Goal: Transaction & Acquisition: Purchase product/service

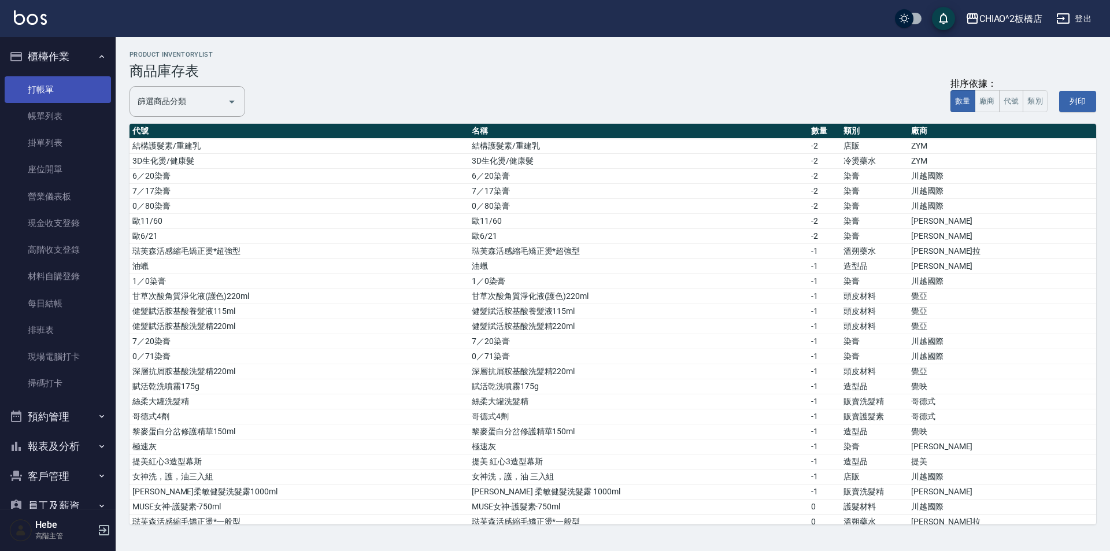
click at [71, 84] on link "打帳單" at bounding box center [58, 89] width 106 height 27
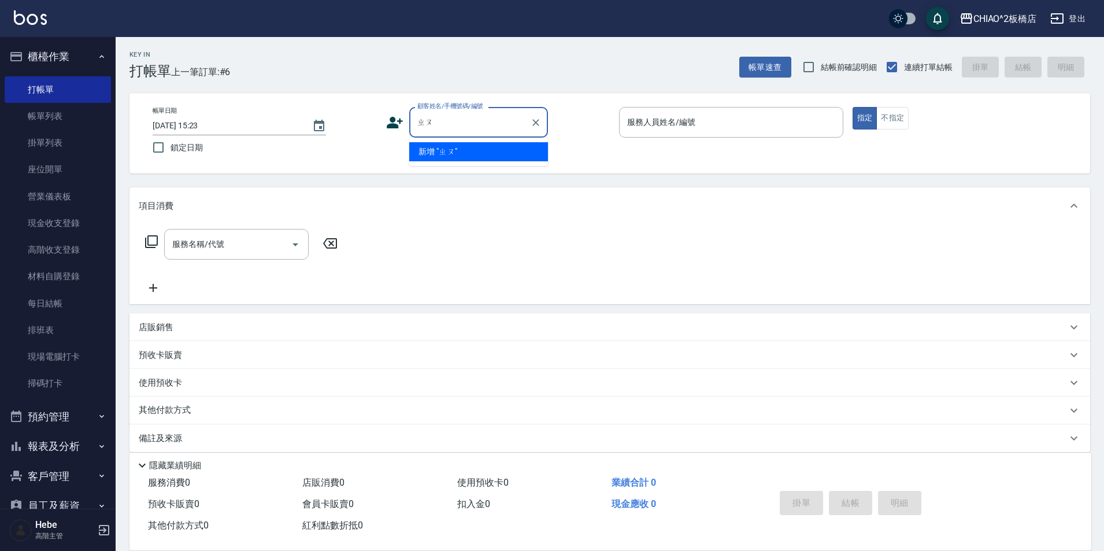
type input "周"
type input "於"
type input "[PERSON_NAME]"
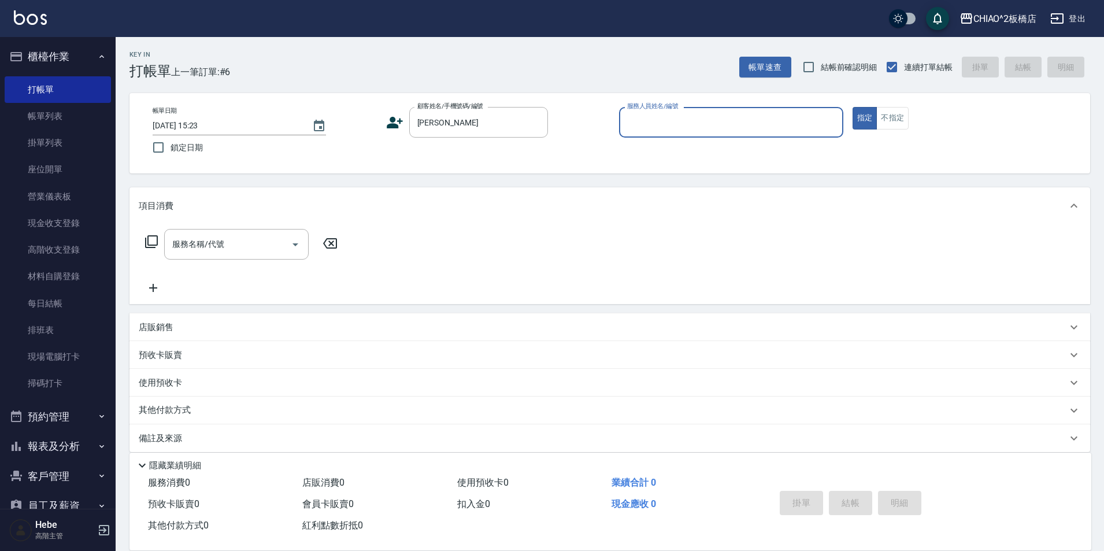
click at [663, 131] on input "服務人員姓名/編號" at bounding box center [731, 122] width 214 height 20
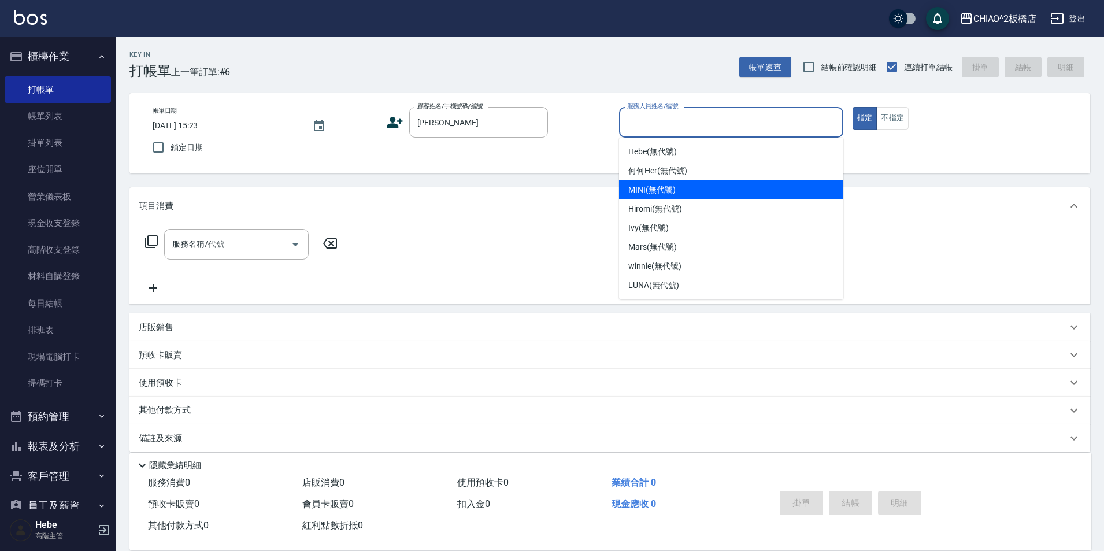
click at [669, 183] on div "MINI (無代號)" at bounding box center [731, 189] width 224 height 19
type input "MINI(無代號)"
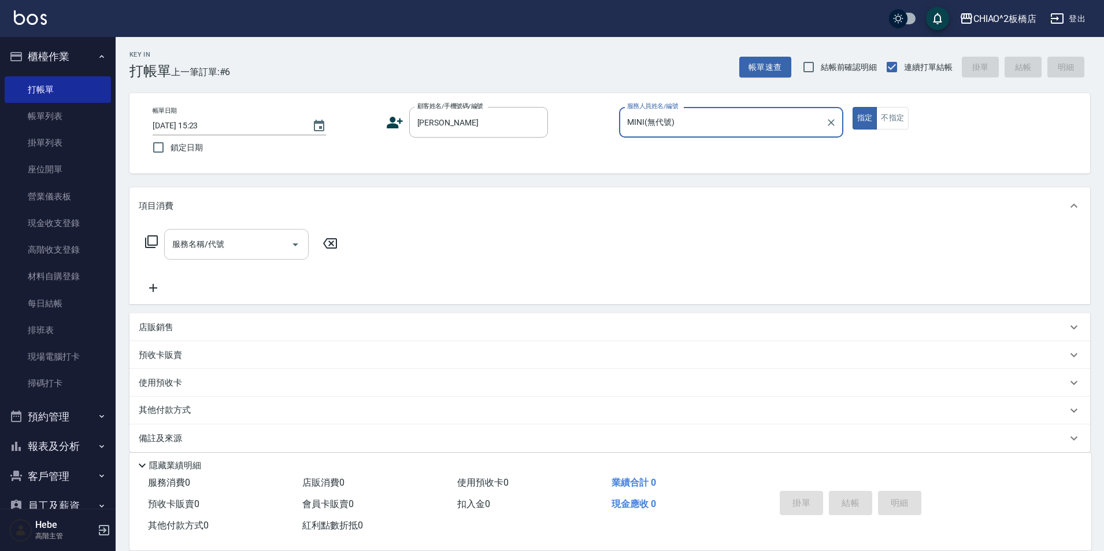
click at [228, 242] on input "服務名稱/代號" at bounding box center [227, 244] width 117 height 20
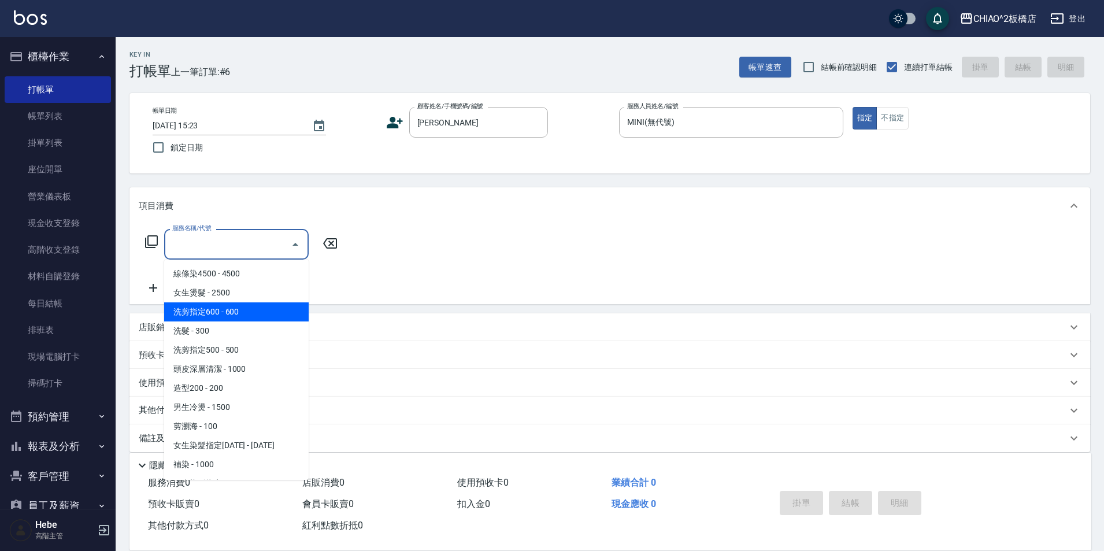
click at [224, 319] on span "洗剪指定600 - 600" at bounding box center [236, 311] width 145 height 19
type input "洗剪指定600(96678)"
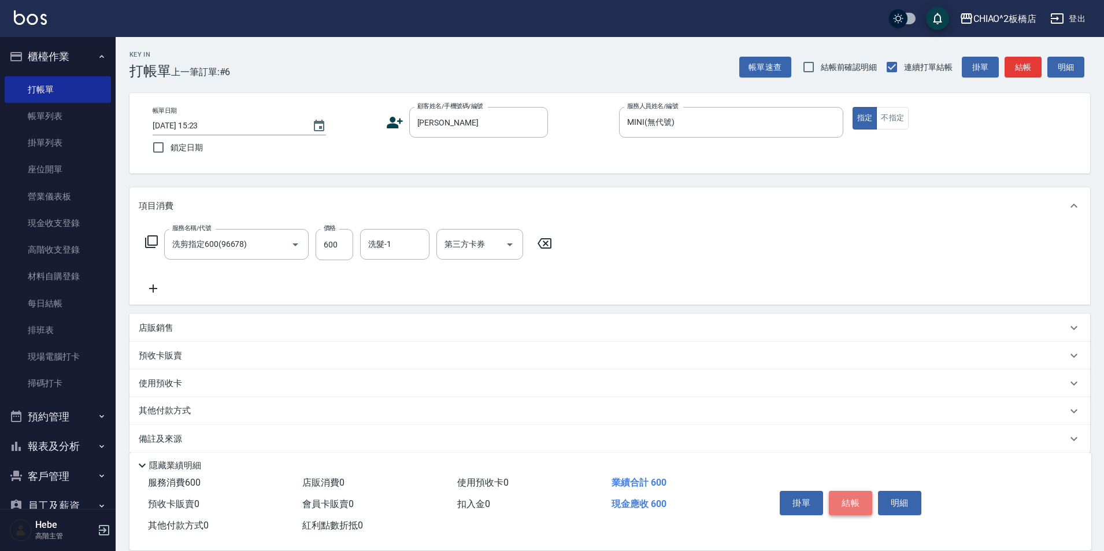
click at [841, 493] on button "結帳" at bounding box center [850, 503] width 43 height 24
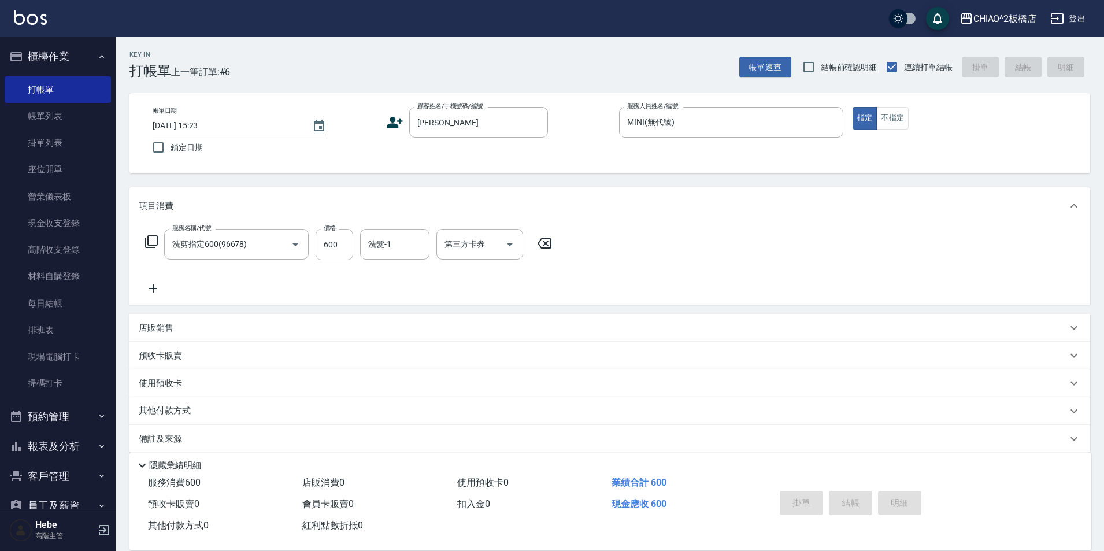
type input "[DATE] 15:24"
click at [460, 129] on input "顧客姓名/手機號碼/編號" at bounding box center [469, 122] width 111 height 20
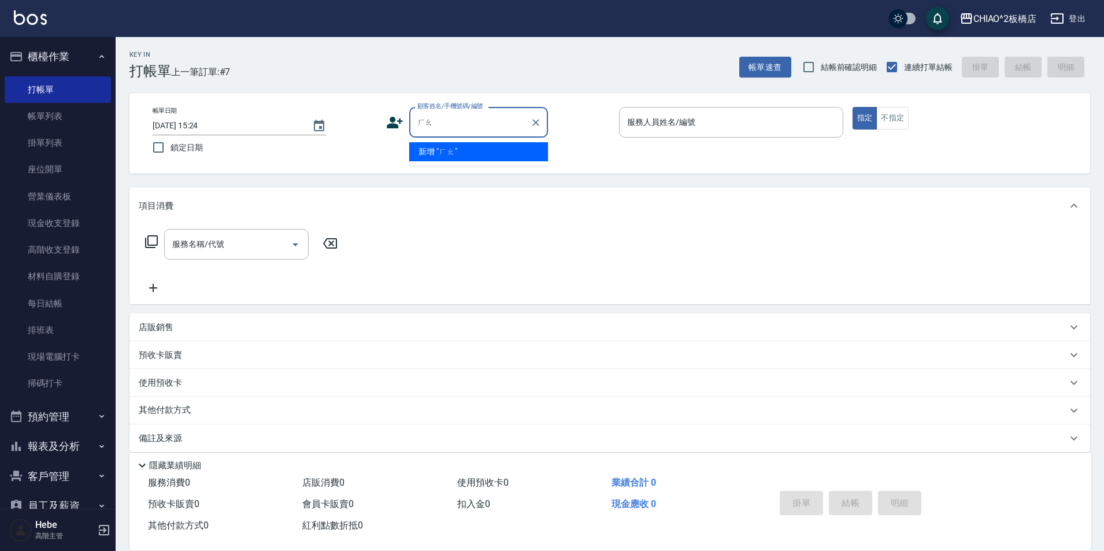
type input "[PERSON_NAME]"
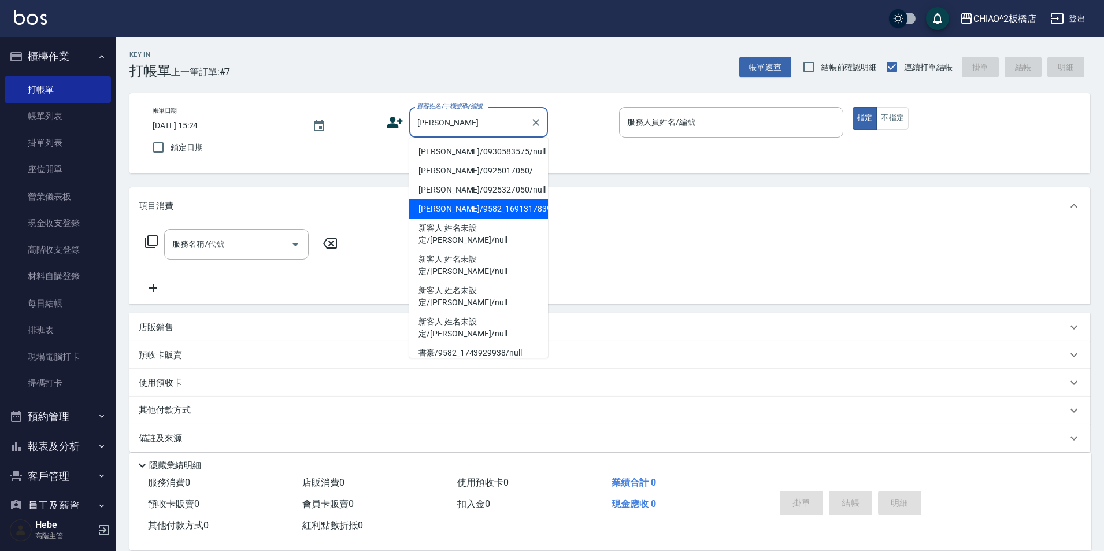
click at [438, 213] on li "[PERSON_NAME]/9582_1691317839/null" at bounding box center [478, 208] width 139 height 19
